Goal: Navigation & Orientation: Find specific page/section

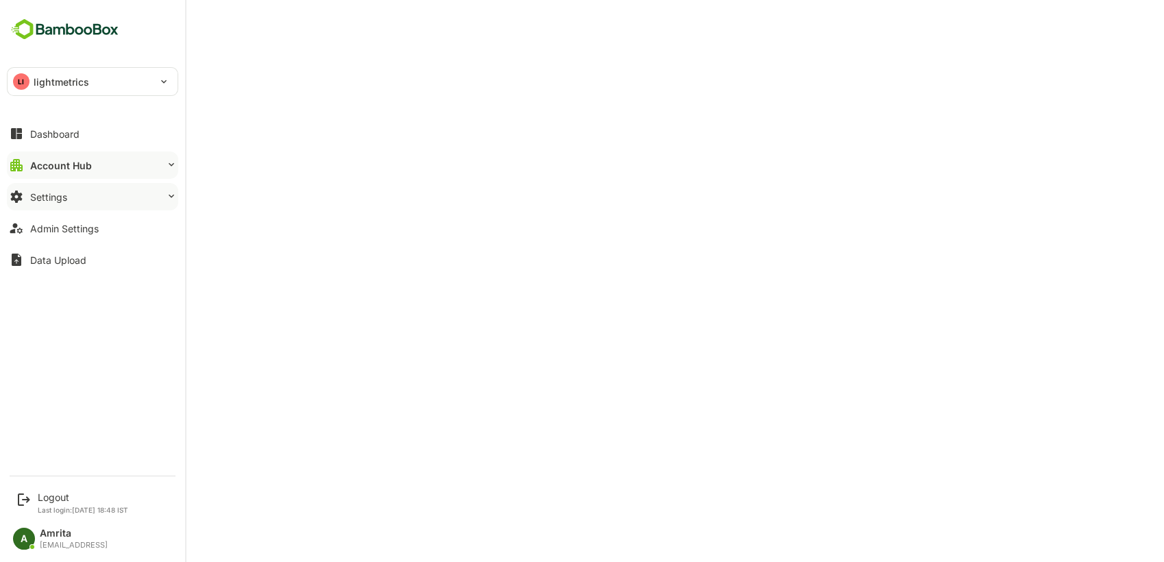
click at [82, 197] on button "Settings" at bounding box center [92, 196] width 171 height 27
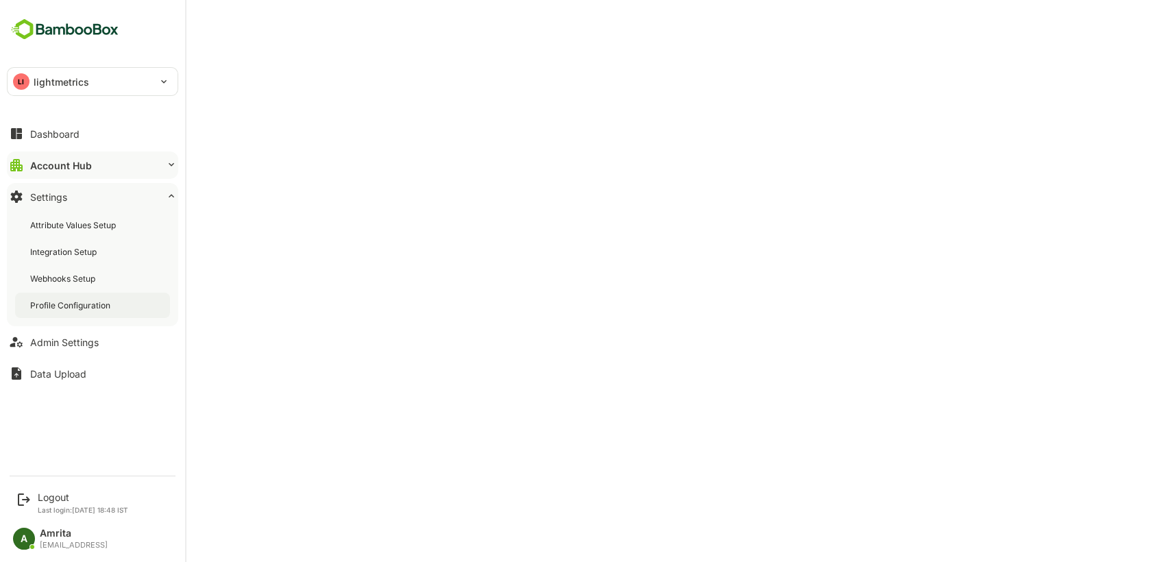
click at [97, 300] on div "Profile Configuration" at bounding box center [71, 306] width 83 height 12
click at [69, 343] on div "Admin Settings" at bounding box center [64, 343] width 69 height 12
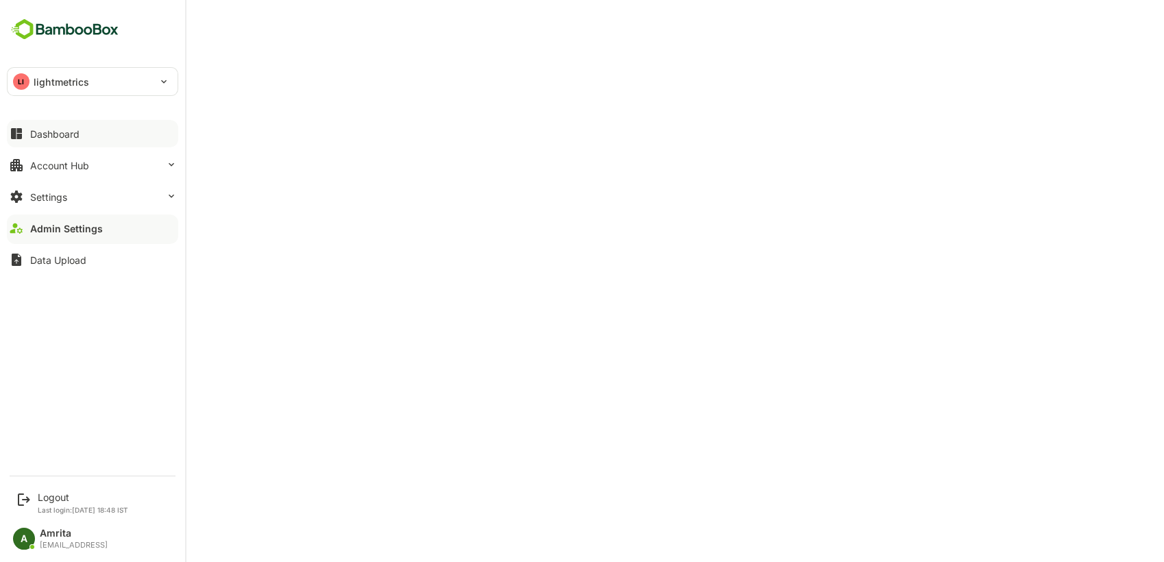
click at [40, 141] on button "Dashboard" at bounding box center [92, 133] width 171 height 27
click at [71, 177] on button "Account Hub" at bounding box center [92, 164] width 171 height 27
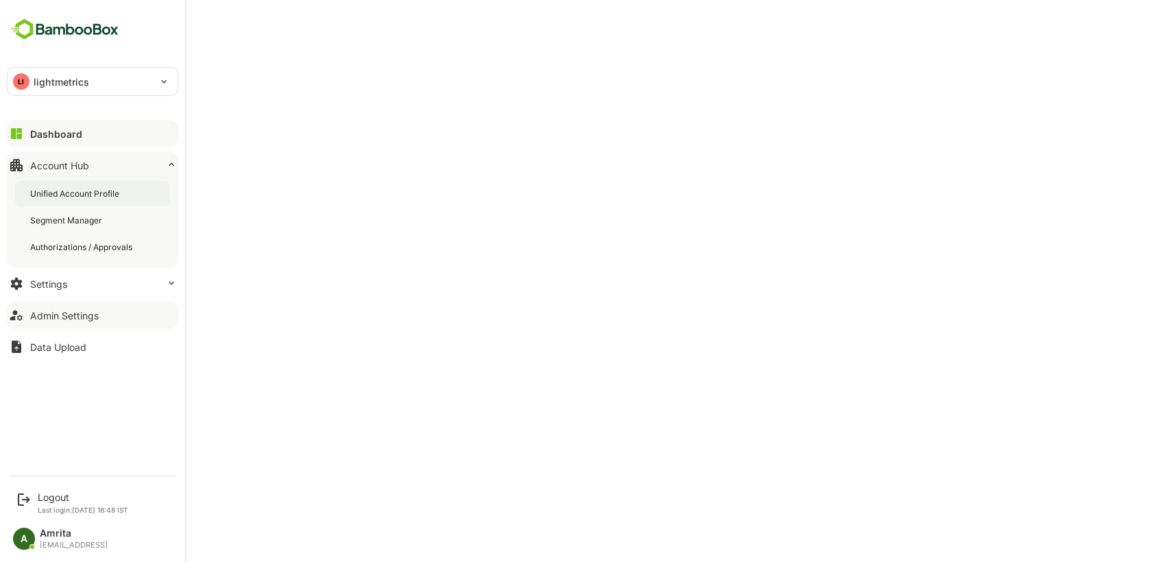
click at [80, 197] on div "Unified Account Profile" at bounding box center [76, 194] width 92 height 12
click at [67, 282] on button "Settings" at bounding box center [92, 283] width 171 height 27
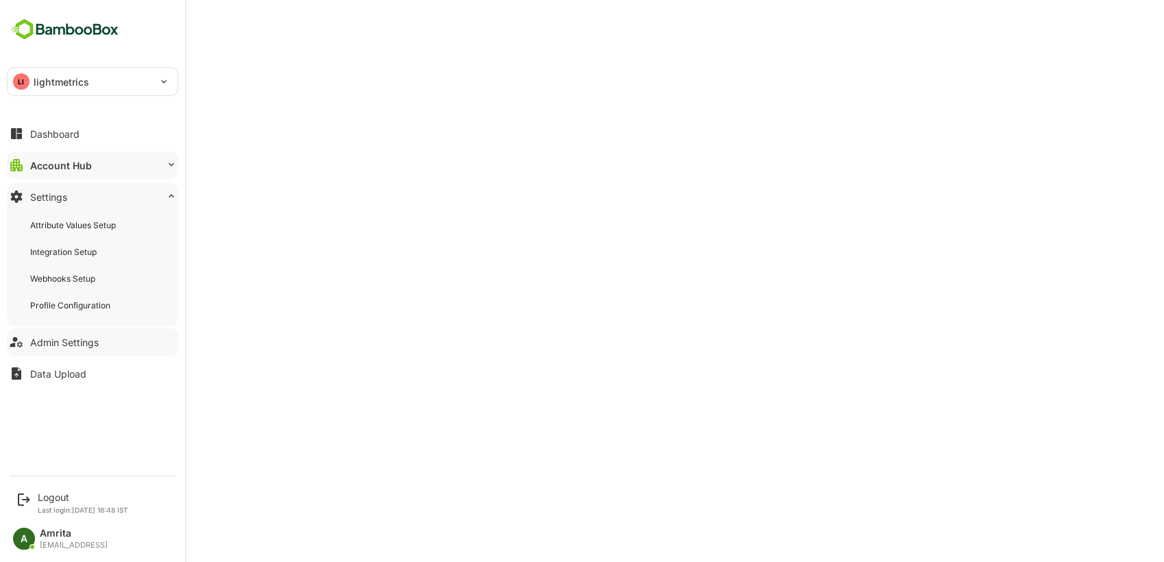
click at [93, 351] on button "Admin Settings" at bounding box center [92, 341] width 171 height 27
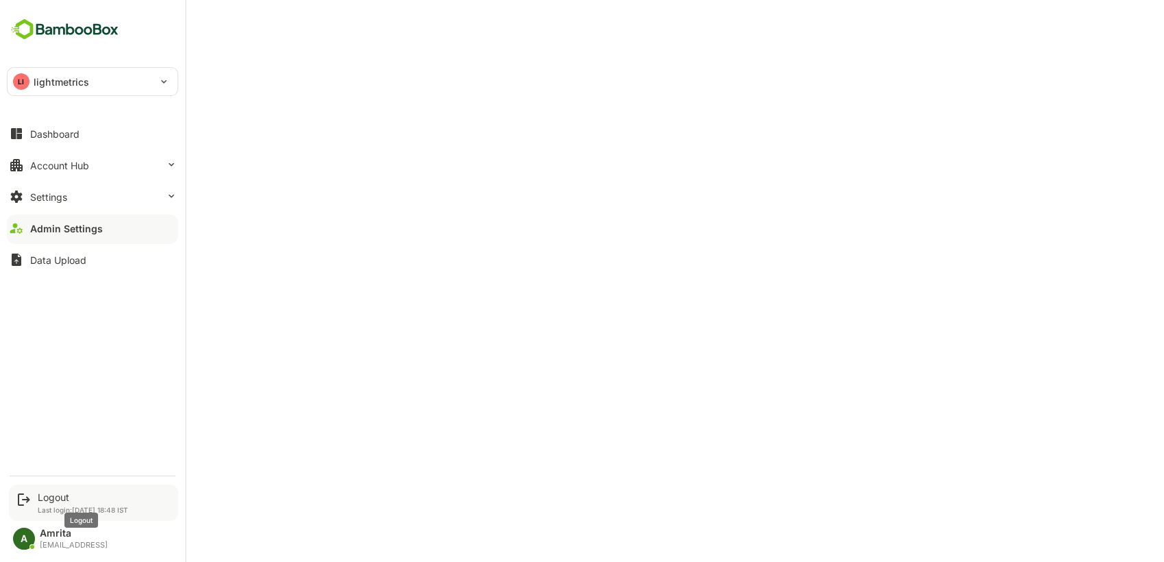
click at [47, 491] on div "Logout" at bounding box center [83, 497] width 90 height 12
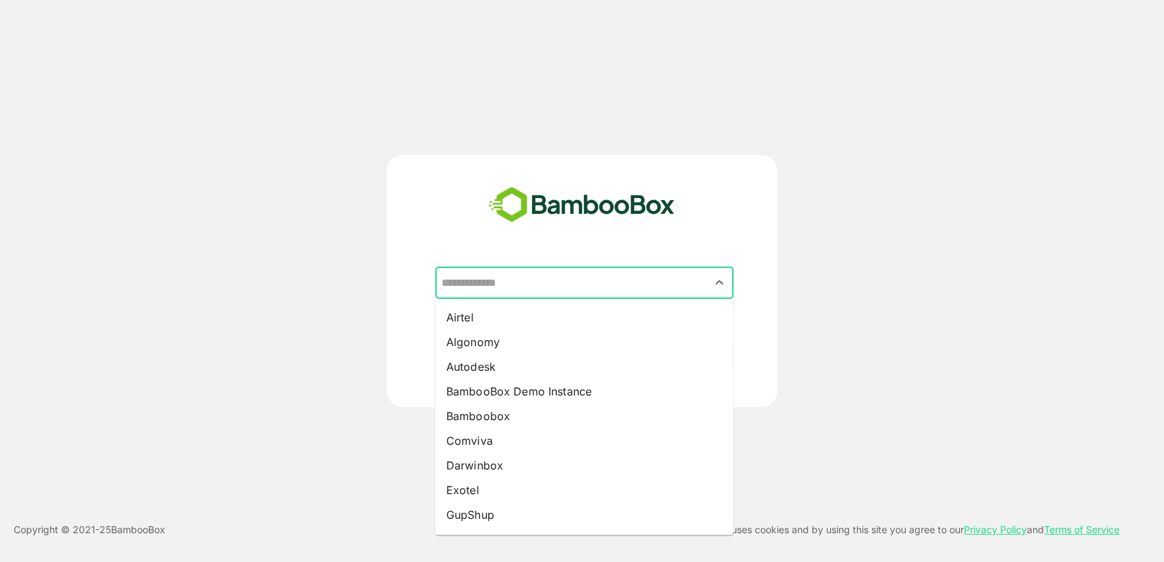
click at [484, 282] on input "text" at bounding box center [584, 283] width 293 height 26
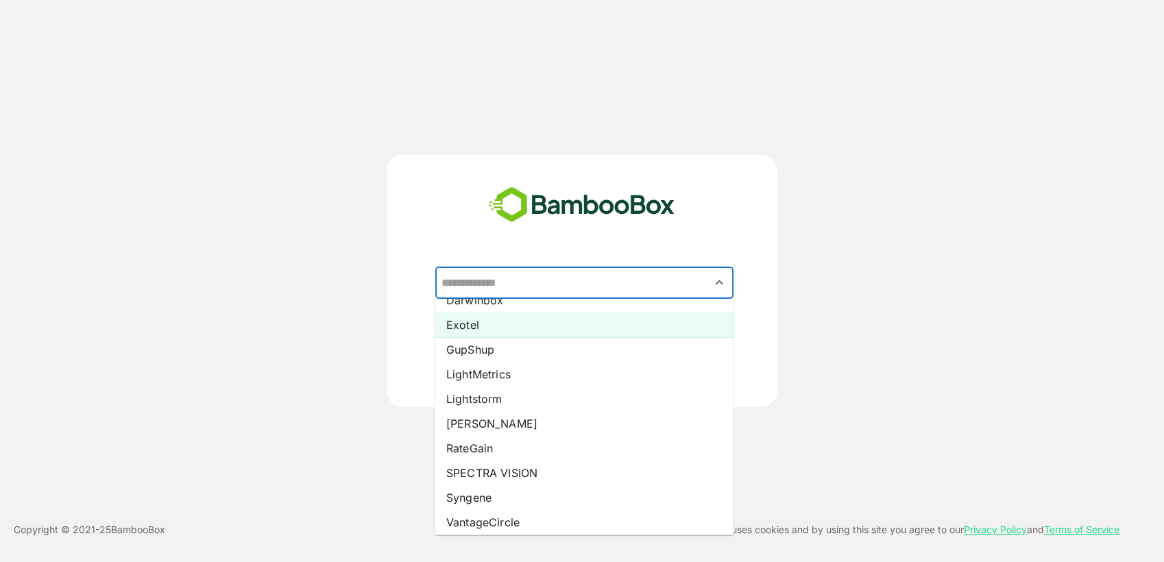
scroll to position [174, 0]
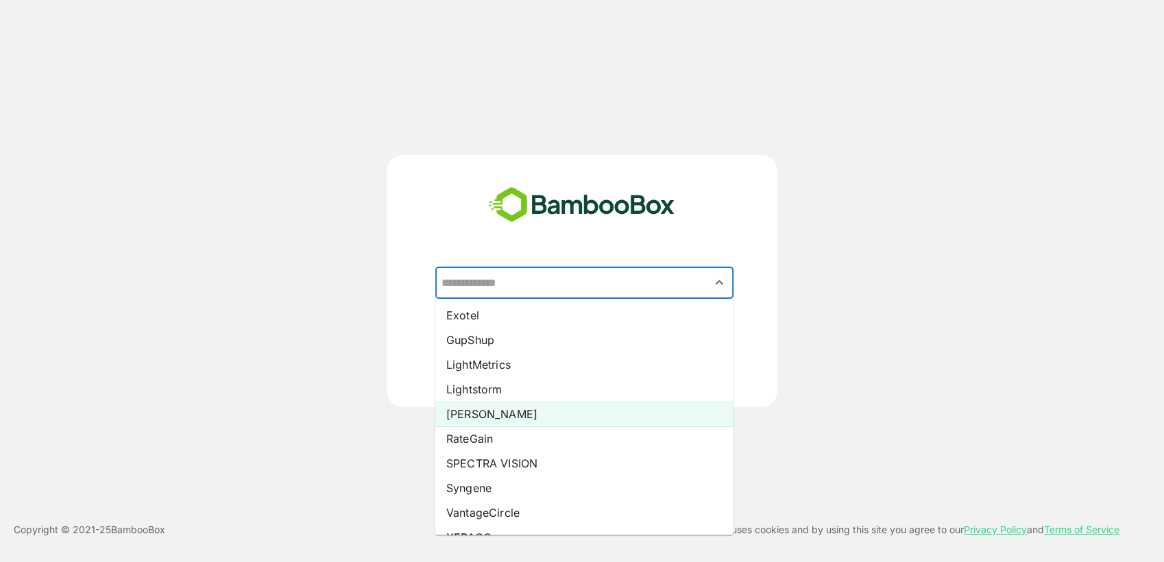
click at [496, 414] on li "[PERSON_NAME]" at bounding box center [584, 414] width 298 height 25
type input "*****"
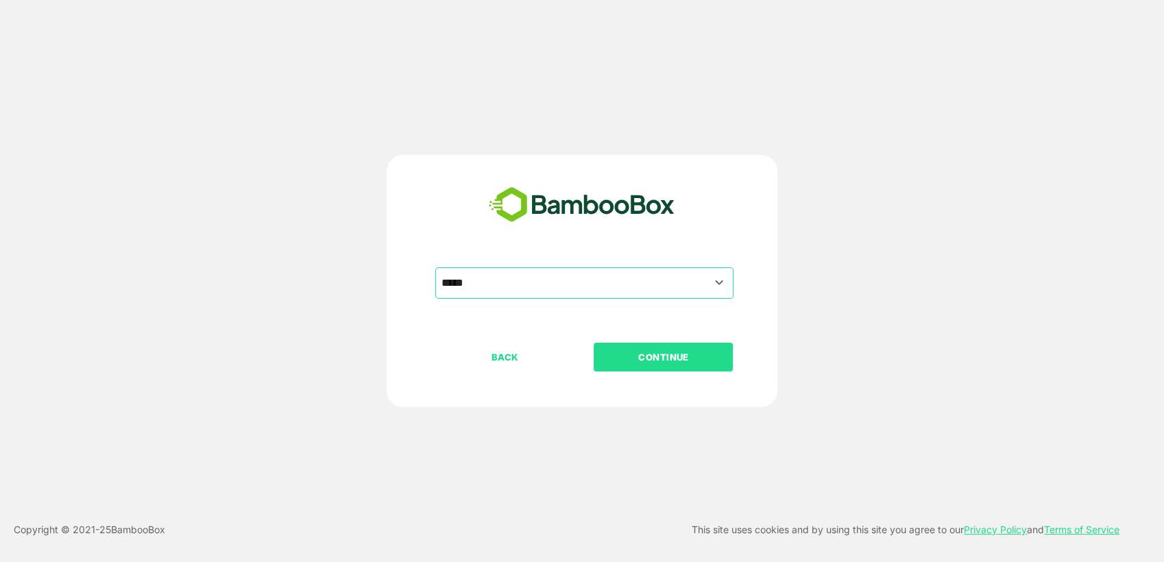
click at [629, 359] on p "CONTINUE" at bounding box center [663, 357] width 137 height 15
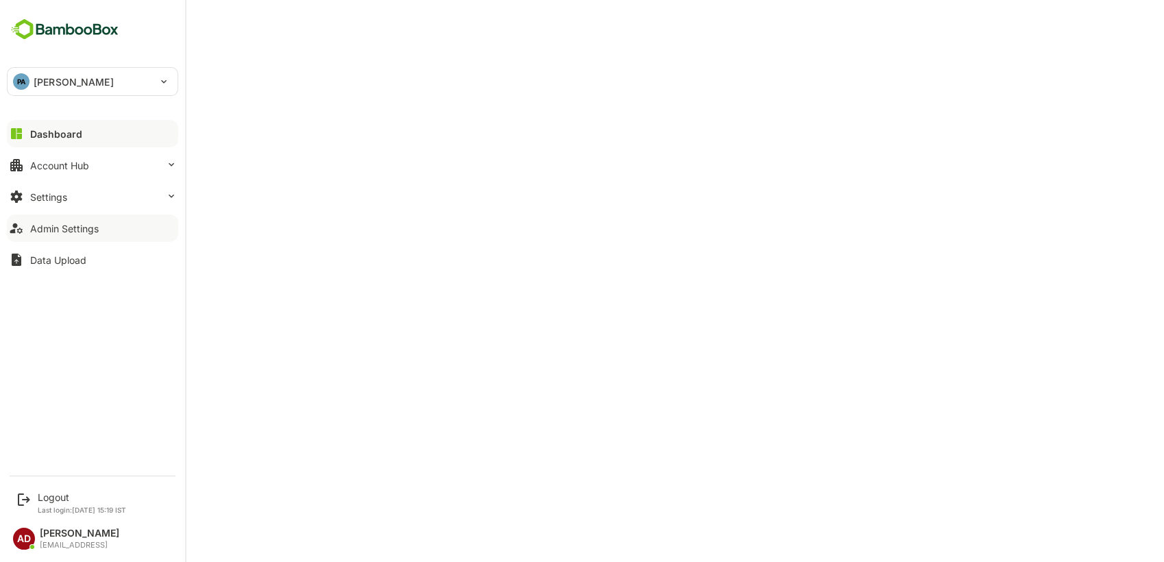
click at [33, 236] on button "Admin Settings" at bounding box center [92, 228] width 171 height 27
click at [51, 496] on div "Logout" at bounding box center [82, 497] width 88 height 12
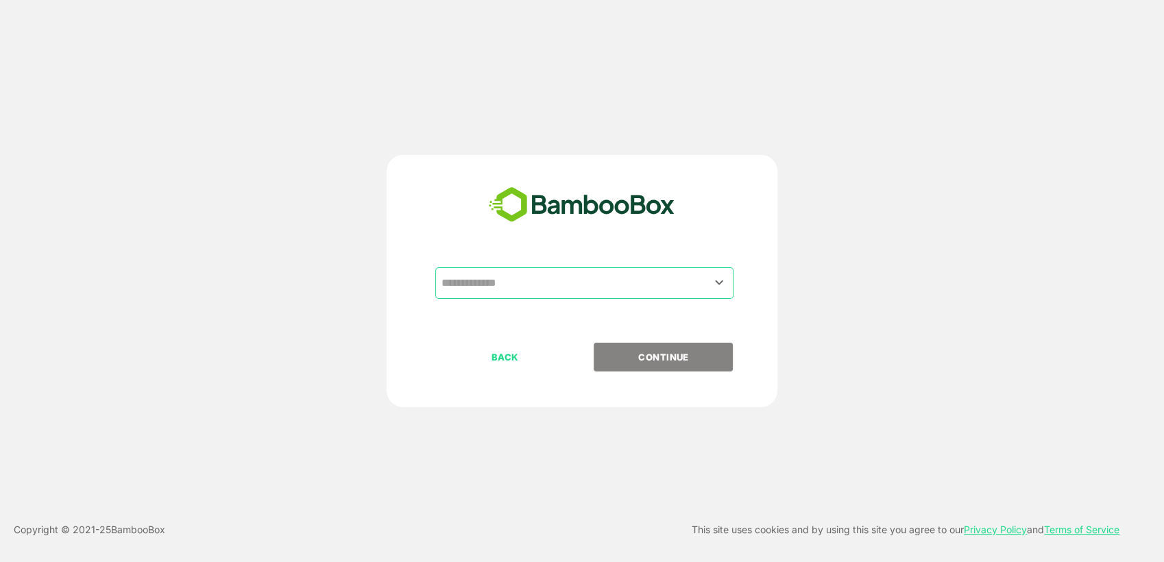
click at [535, 290] on input "text" at bounding box center [584, 283] width 293 height 26
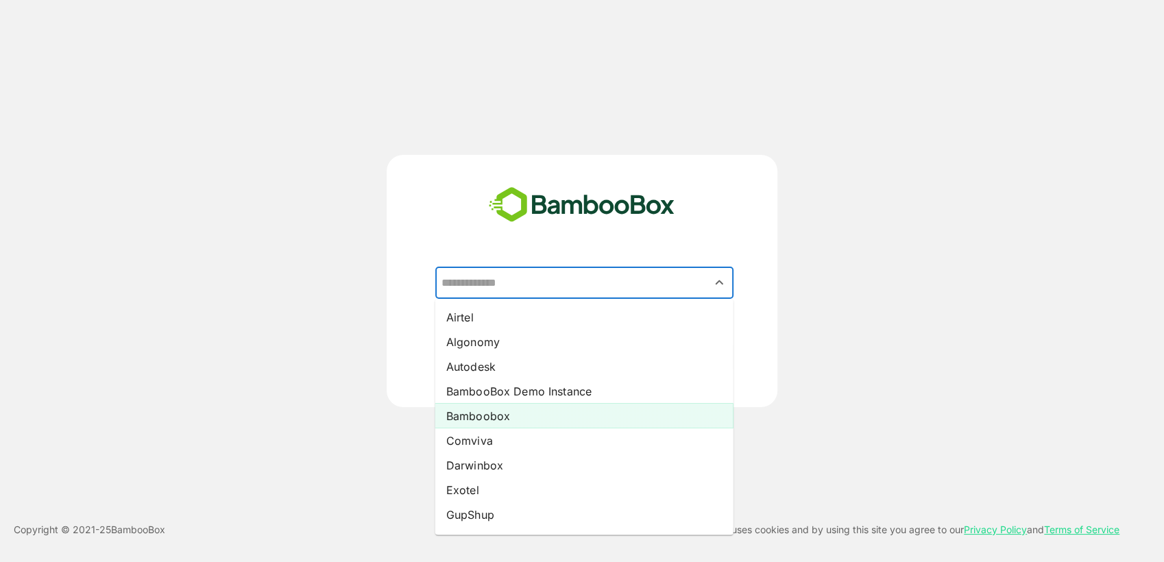
click at [503, 418] on li "Bamboobox" at bounding box center [584, 415] width 298 height 25
type input "*********"
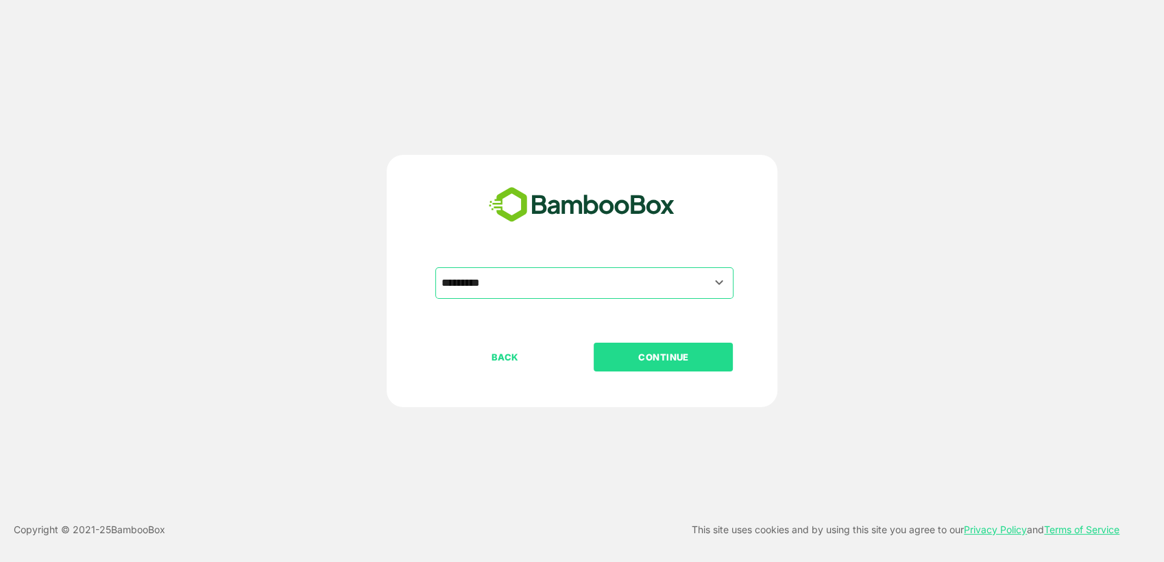
click at [643, 356] on p "CONTINUE" at bounding box center [663, 357] width 137 height 15
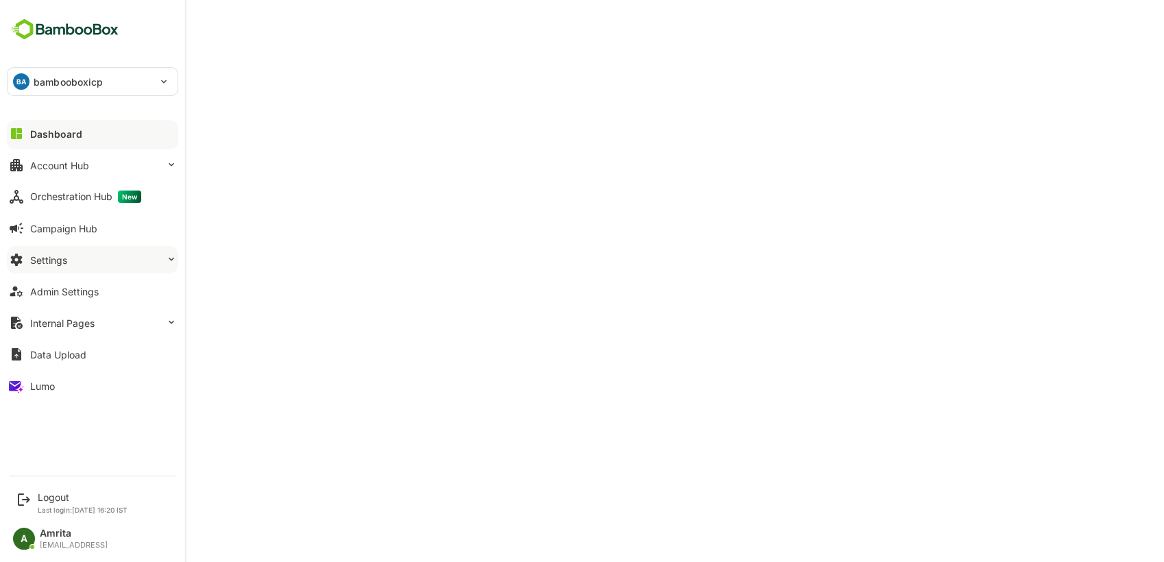
click at [85, 258] on button "Settings" at bounding box center [92, 259] width 171 height 27
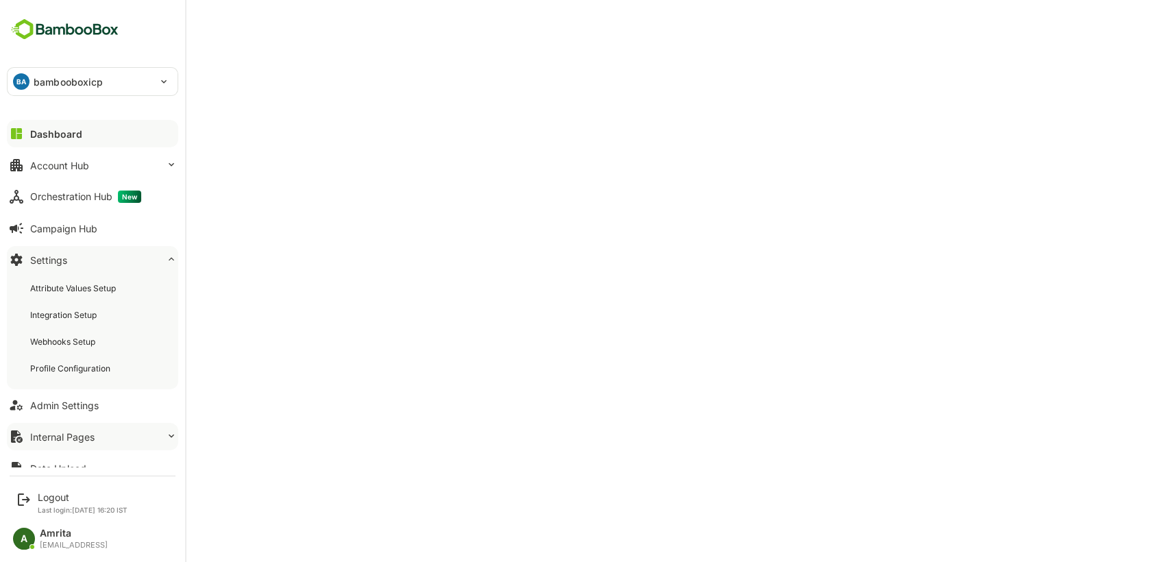
scroll to position [32, 0]
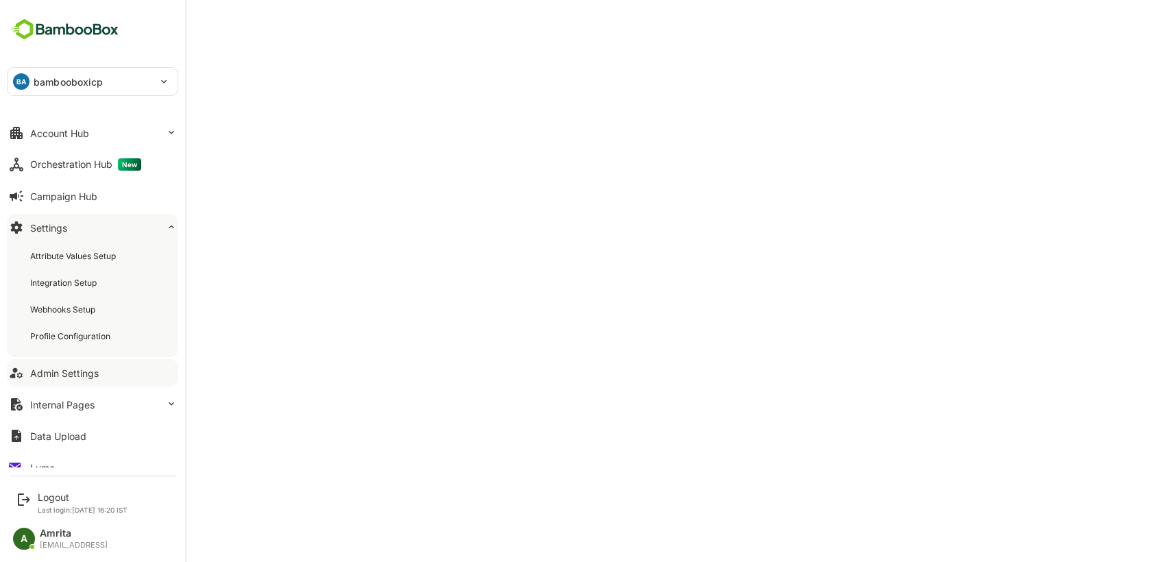
click at [78, 371] on div "Admin Settings" at bounding box center [64, 373] width 69 height 12
